Goal: Information Seeking & Learning: Find specific fact

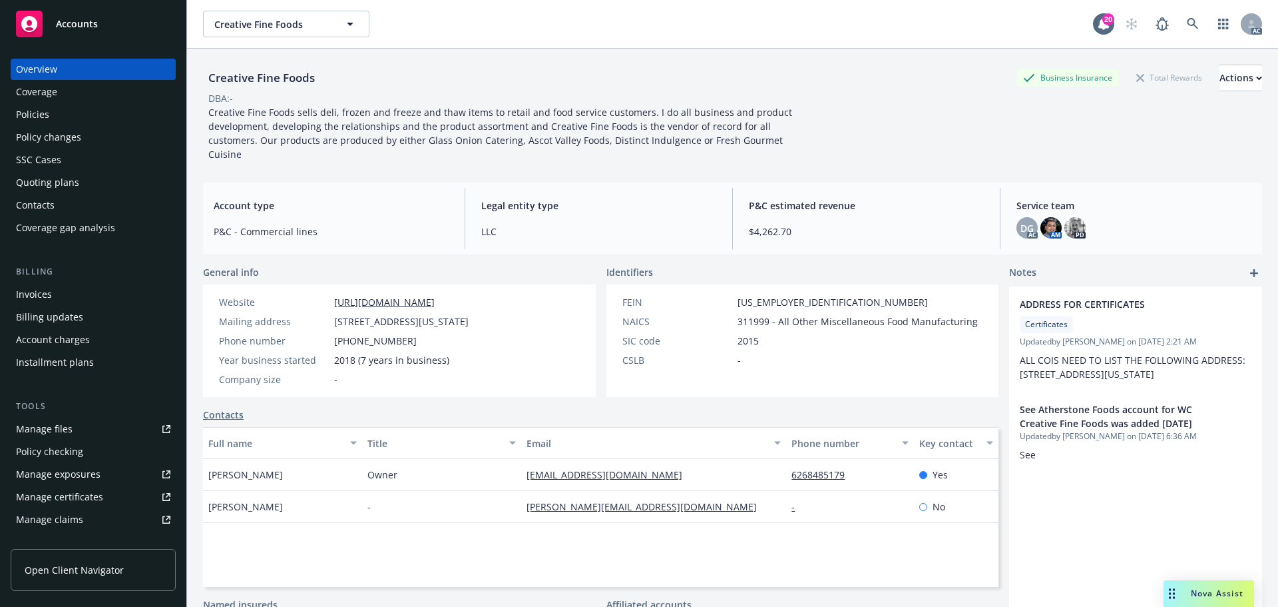
click at [1016, 109] on div "Creative Fine Foods Business Insurance Total Rewards Actions DBA: - Creative Fi…" at bounding box center [732, 113] width 1059 height 97
click at [45, 109] on div "Policies" at bounding box center [32, 114] width 33 height 21
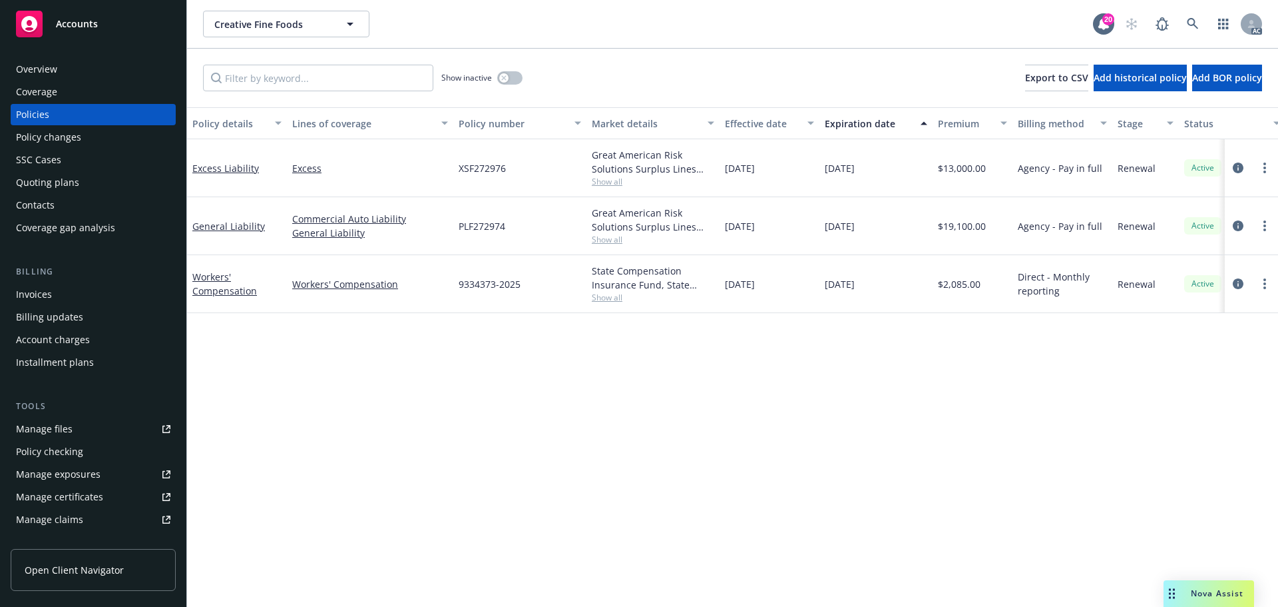
click at [607, 239] on span "Show all" at bounding box center [653, 239] width 123 height 11
drag, startPoint x: 621, startPoint y: 325, endPoint x: 449, endPoint y: 328, distance: 171.2
click at [449, 328] on div "Writing company Great American Risk Solutions Surplus Lines Insurance Company C…" at bounding box center [580, 333] width 266 height 163
copy span "Great American Insurance Group"
click at [1195, 410] on div "Policy details Lines of coverage Policy number Market details Effective date Ex…" at bounding box center [732, 356] width 1091 height 499
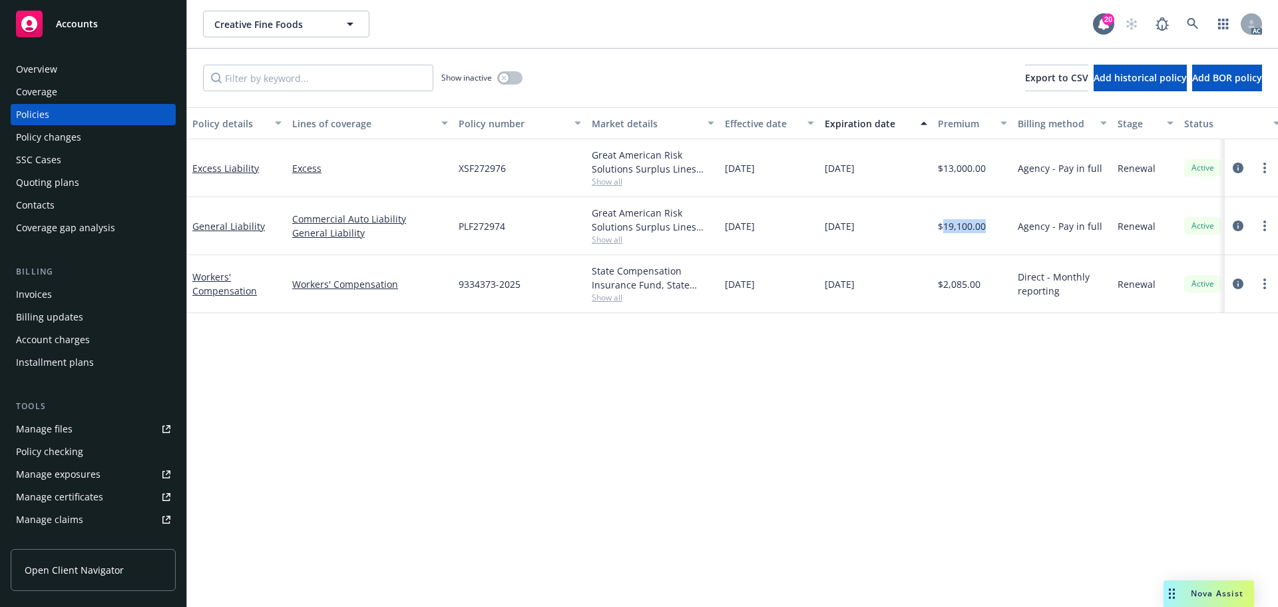
drag, startPoint x: 991, startPoint y: 220, endPoint x: 944, endPoint y: 226, distance: 48.4
click at [944, 226] on div "$19,100.00" at bounding box center [973, 226] width 80 height 58
copy span "19,100.00"
drag, startPoint x: 47, startPoint y: 68, endPoint x: 295, endPoint y: 200, distance: 281.5
click at [47, 68] on div "Overview" at bounding box center [36, 69] width 41 height 21
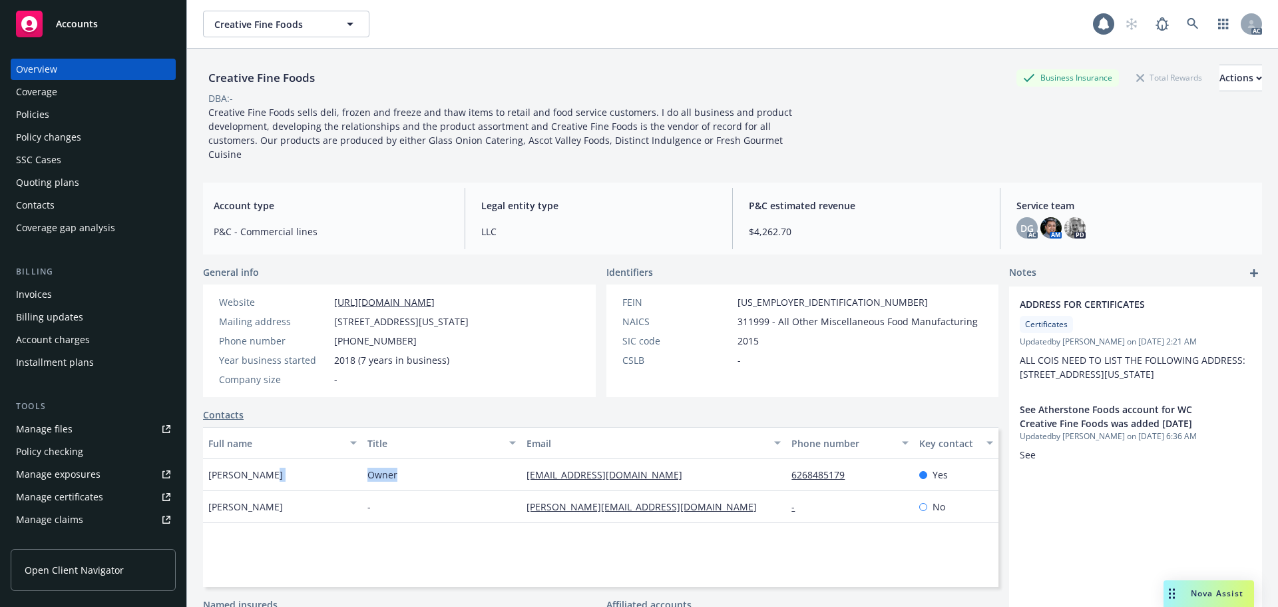
drag, startPoint x: 368, startPoint y: 477, endPoint x: 355, endPoint y: 477, distance: 13.3
click at [355, 477] on div "[PERSON_NAME] Owner [PERSON_NAME][EMAIL_ADDRESS][DOMAIN_NAME] 6268485179 Yes" at bounding box center [601, 475] width 796 height 32
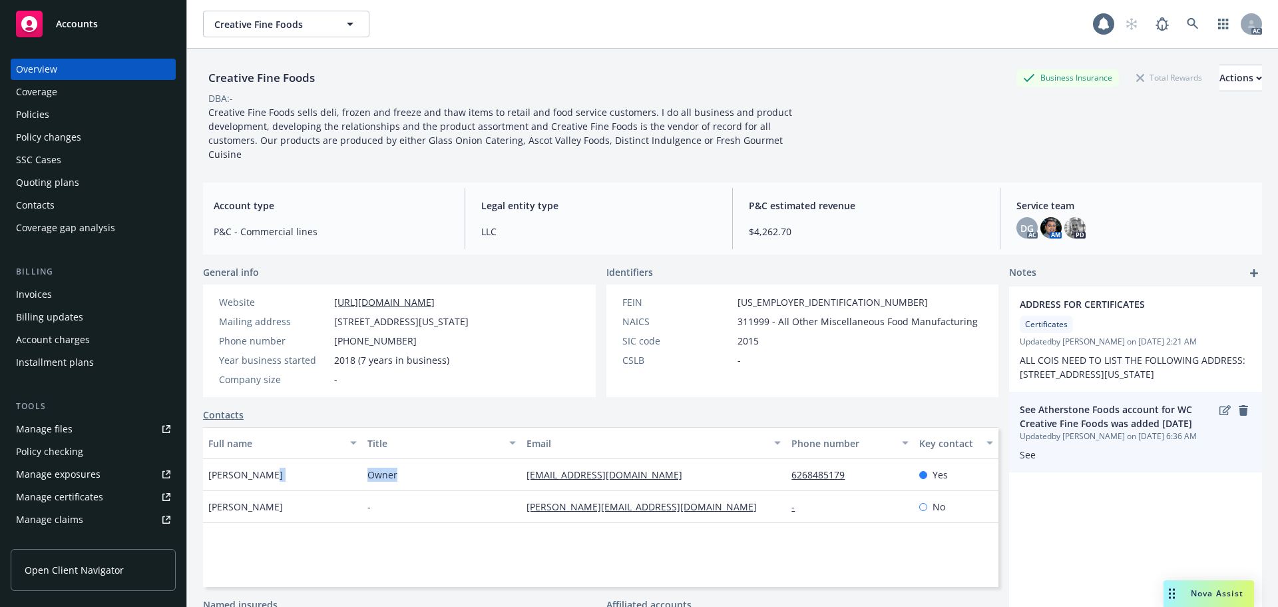
copy div "Owner"
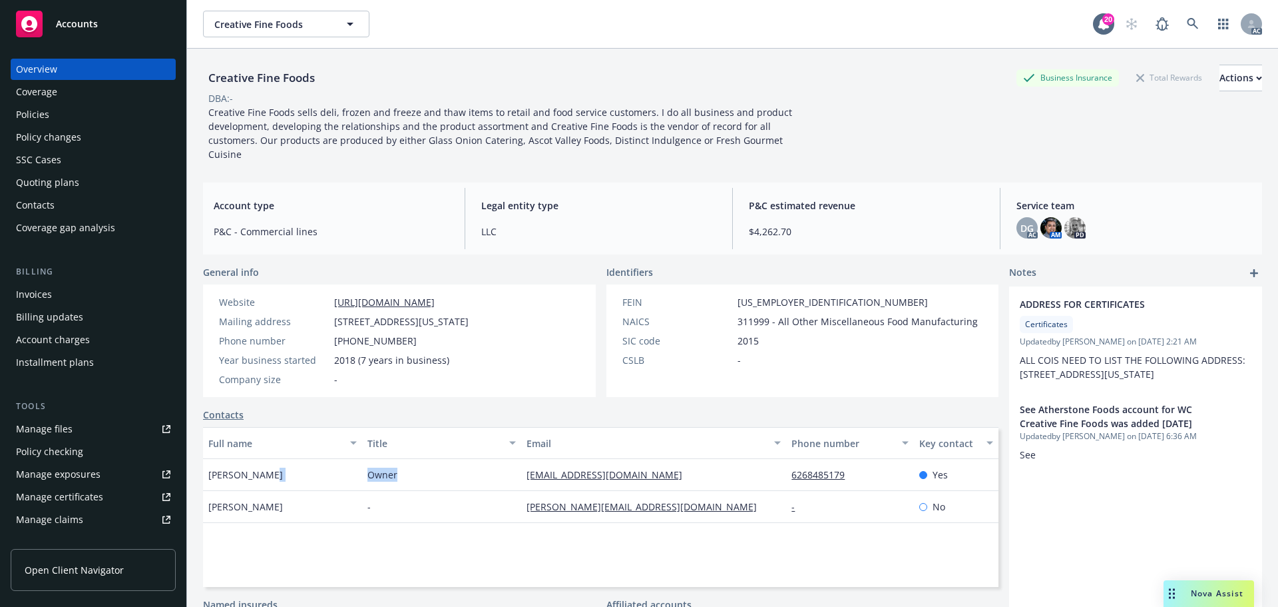
click at [63, 117] on div "Policies" at bounding box center [93, 114] width 154 height 21
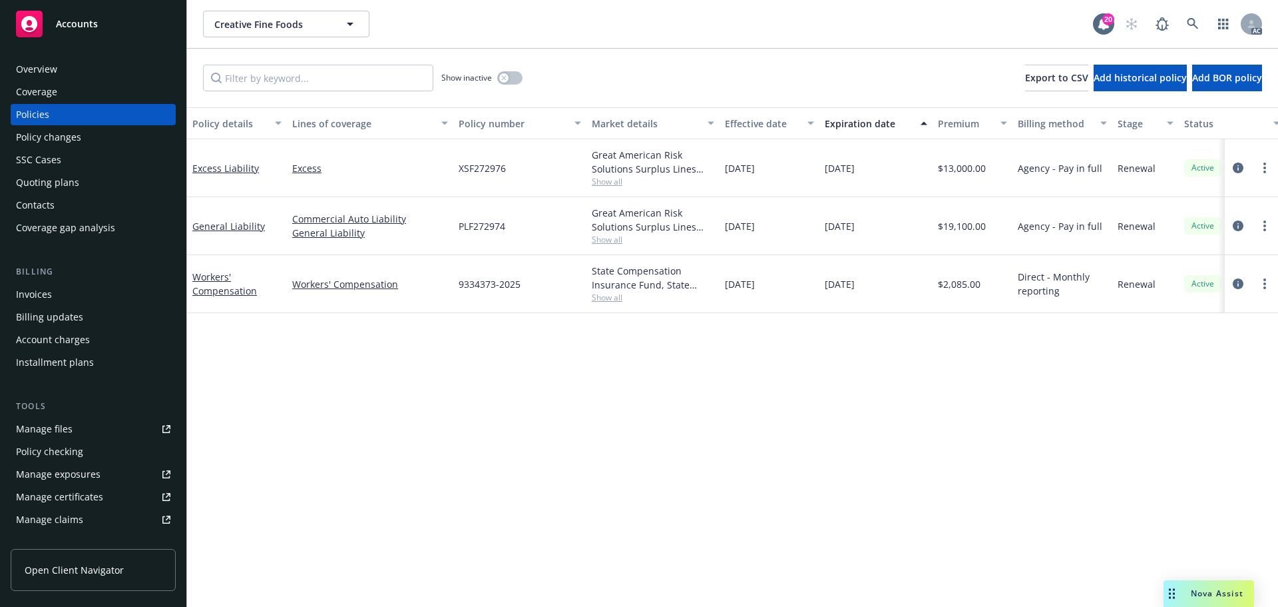
click at [628, 189] on div "Great American Risk Solutions Surplus Lines Insurance Company, Great American I…" at bounding box center [653, 168] width 133 height 58
click at [605, 179] on span "Show all" at bounding box center [653, 181] width 123 height 11
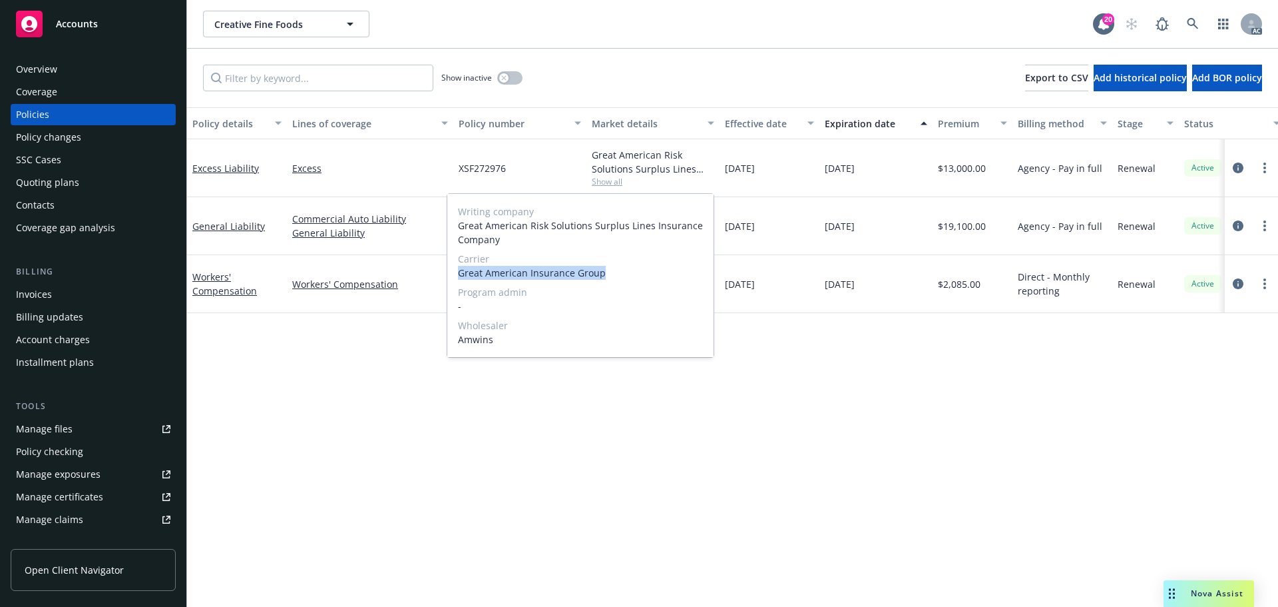
drag, startPoint x: 610, startPoint y: 270, endPoint x: 460, endPoint y: 272, distance: 149.8
click at [460, 272] on span "Great American Insurance Group" at bounding box center [580, 273] width 245 height 14
copy span "Great American Insurance Group"
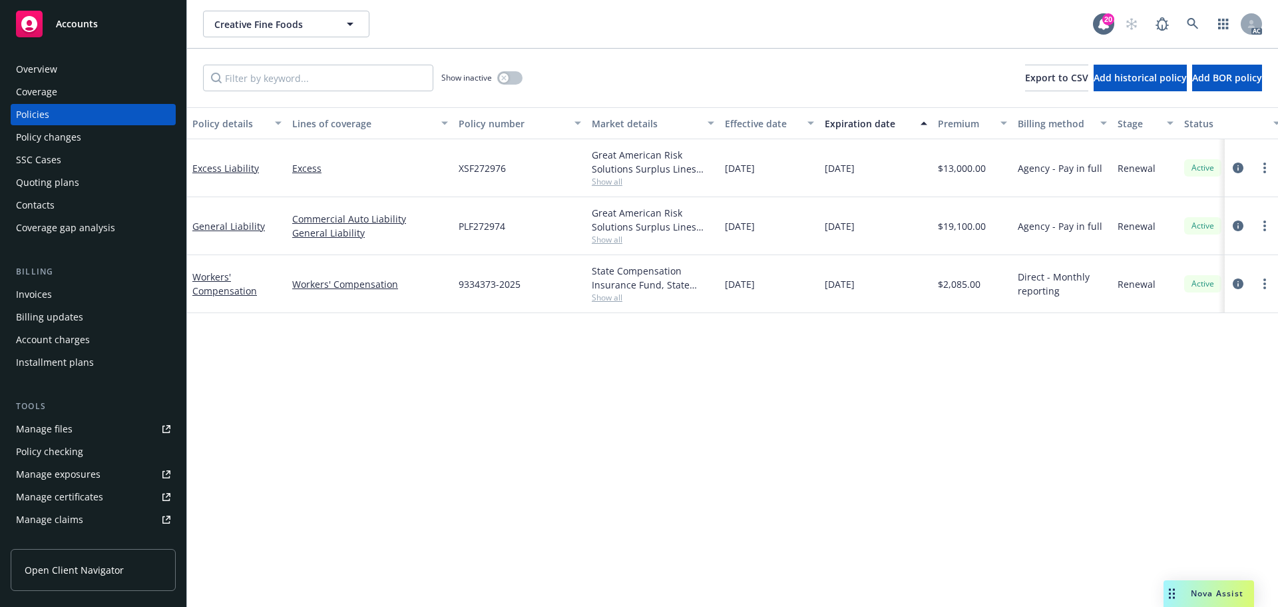
click at [892, 350] on div "Policy details Lines of coverage Policy number Market details Effective date Ex…" at bounding box center [732, 356] width 1091 height 499
drag, startPoint x: 994, startPoint y: 172, endPoint x: 946, endPoint y: 173, distance: 48.6
click at [946, 173] on div "$13,000.00" at bounding box center [973, 168] width 80 height 58
copy span "13,000.00"
